Goal: Task Accomplishment & Management: Use online tool/utility

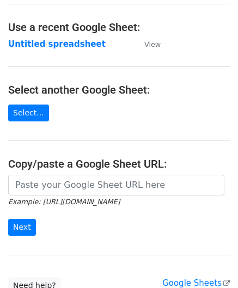
scroll to position [54, 0]
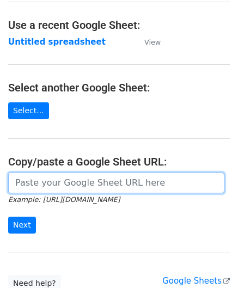
click at [43, 180] on input "url" at bounding box center [116, 182] width 216 height 21
paste input "[URL][DOMAIN_NAME]"
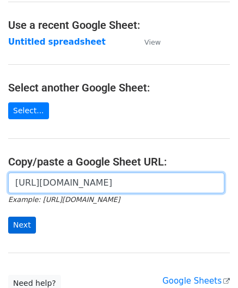
type input "[URL][DOMAIN_NAME]"
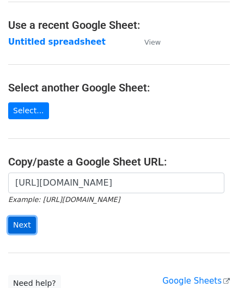
click at [21, 222] on input "Next" at bounding box center [22, 224] width 28 height 17
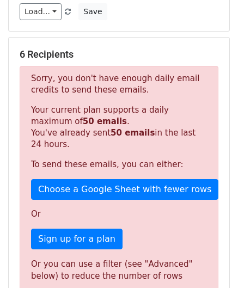
scroll to position [367, 0]
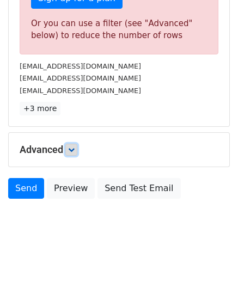
click at [68, 144] on link at bounding box center [71, 150] width 12 height 12
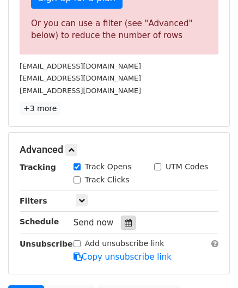
click at [124, 219] on icon at bounding box center [127, 223] width 7 height 8
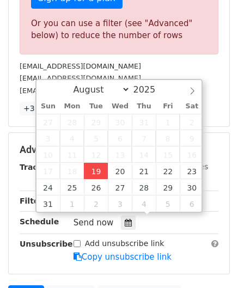
type input "2025-08-19 12:00"
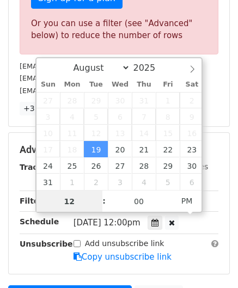
scroll to position [0, 0]
paste input "3"
type input "3"
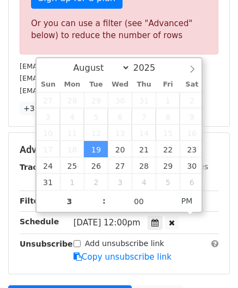
type input "2025-08-19 15:00"
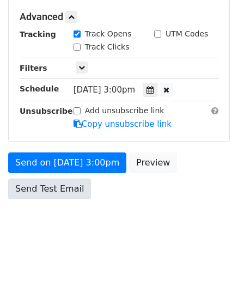
scroll to position [371, 0]
